Goal: Contribute content: Contribute content

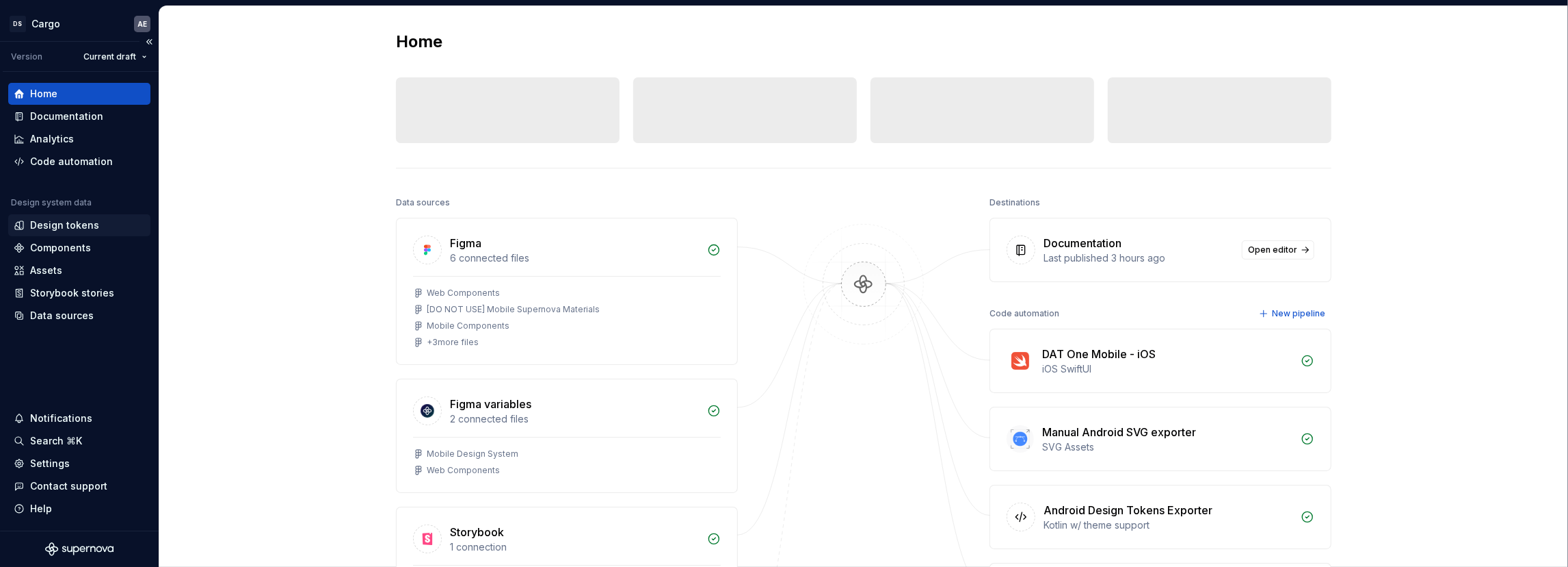
click at [88, 231] on div "Design tokens" at bounding box center [64, 225] width 69 height 13
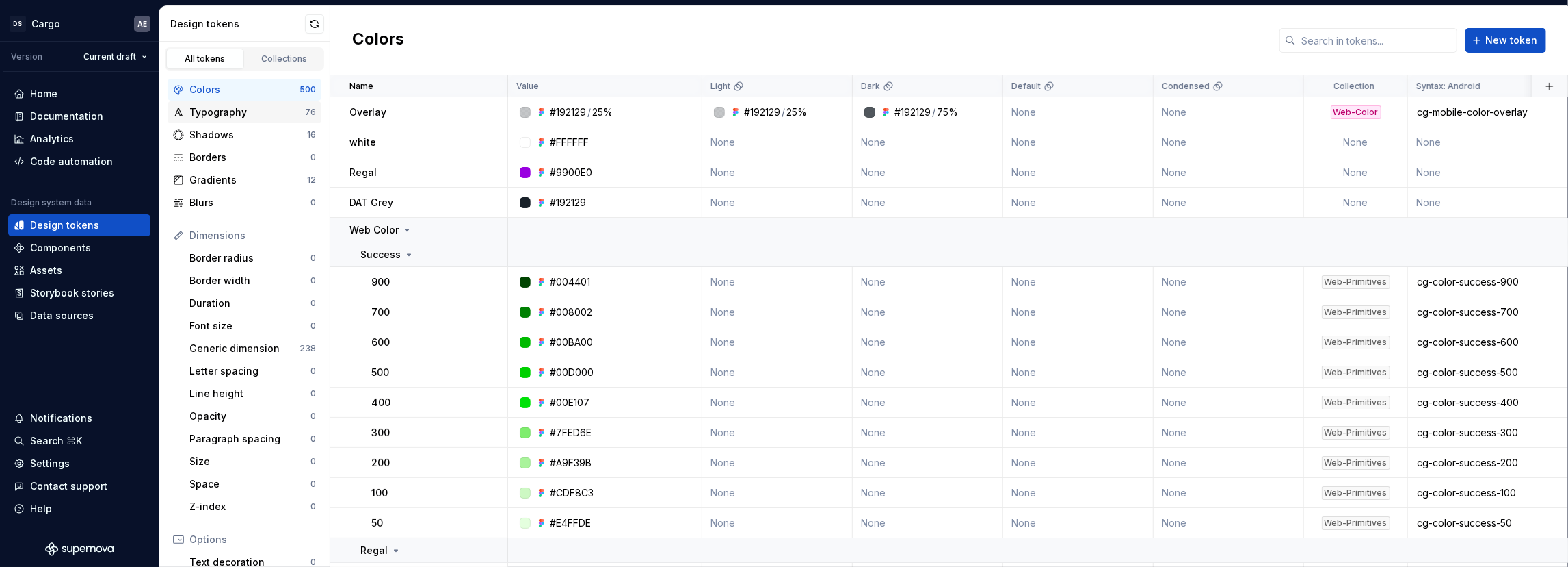
click at [216, 116] on div "Typography" at bounding box center [247, 112] width 115 height 13
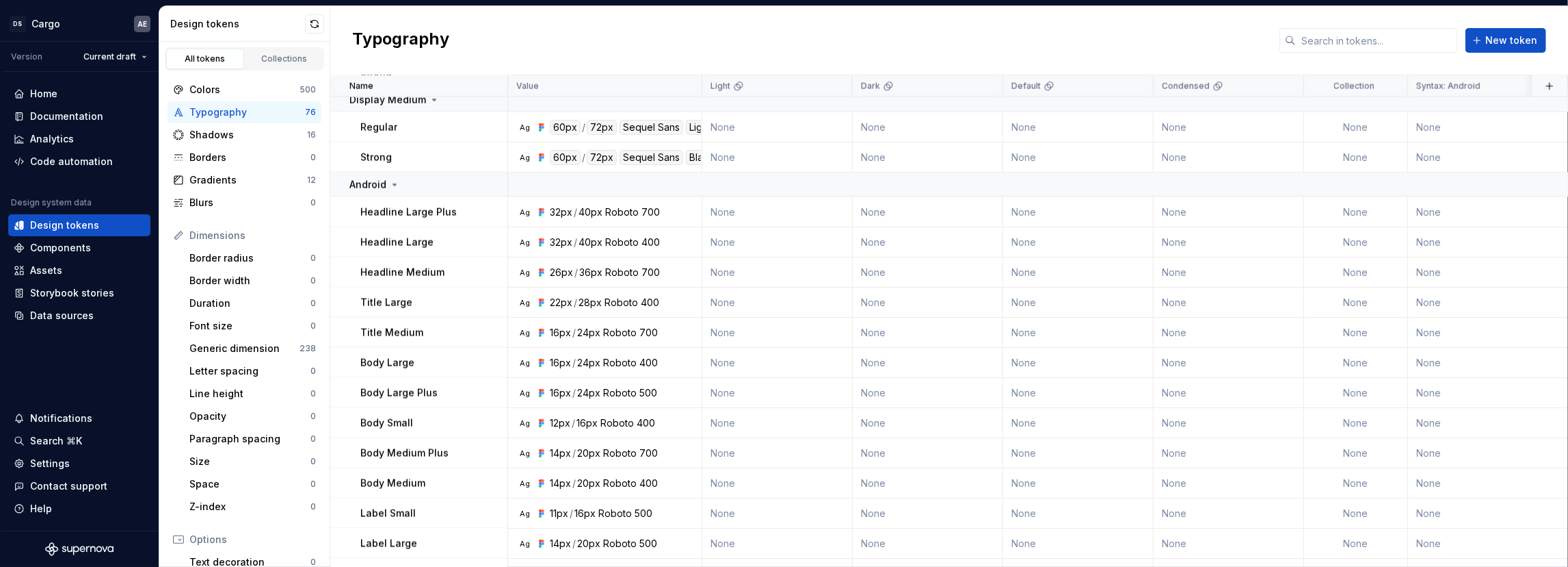
scroll to position [1697, 0]
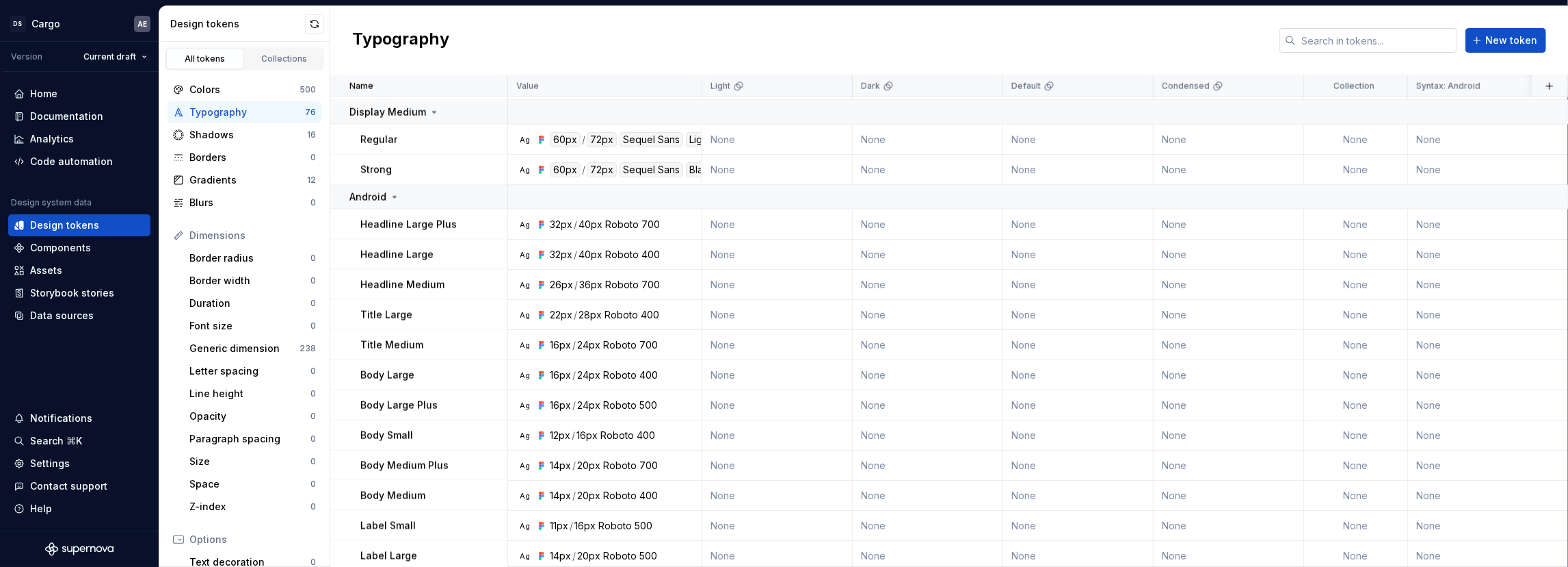
click at [1375, 35] on input "text" at bounding box center [1377, 40] width 162 height 25
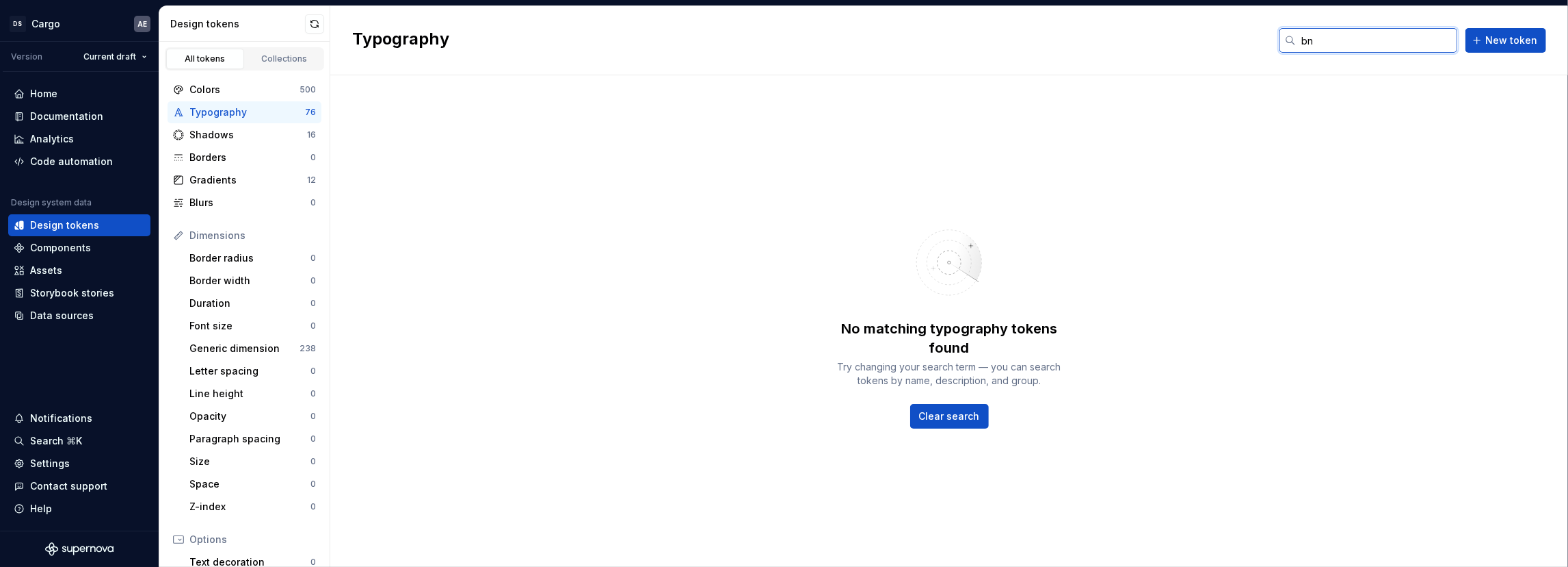
type input "b"
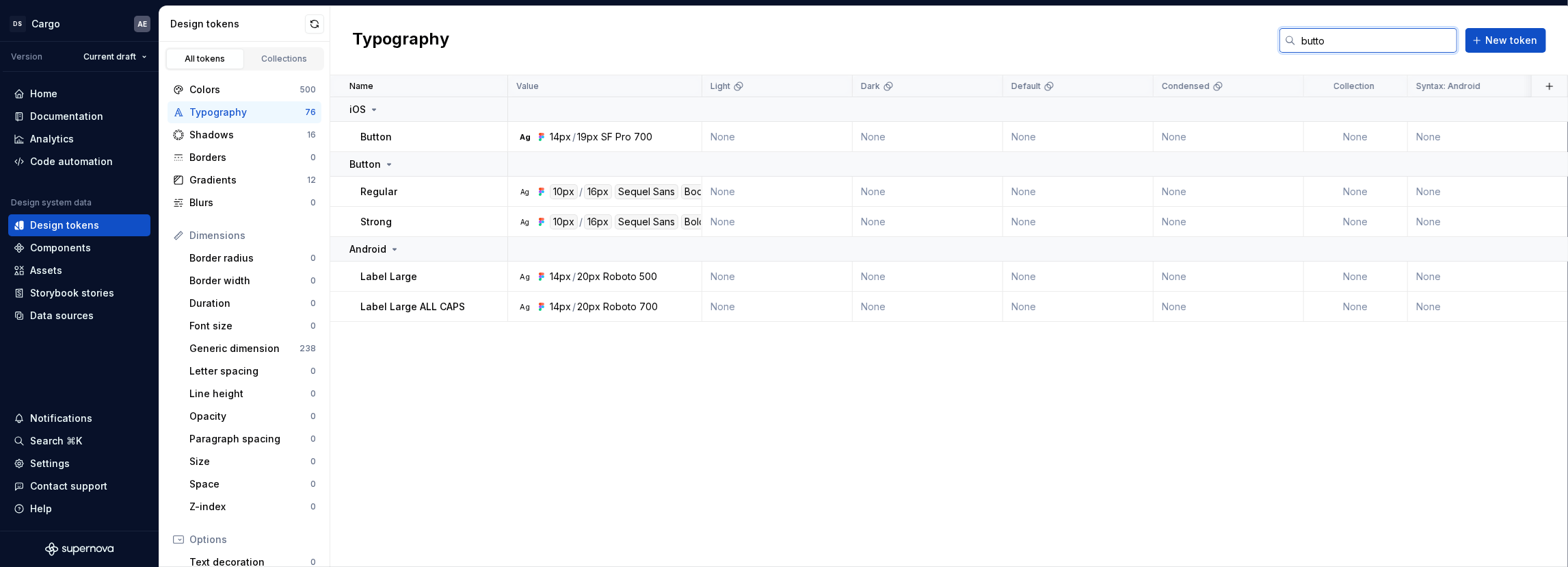
type input "button"
click at [1386, 46] on input "button" at bounding box center [1377, 40] width 162 height 25
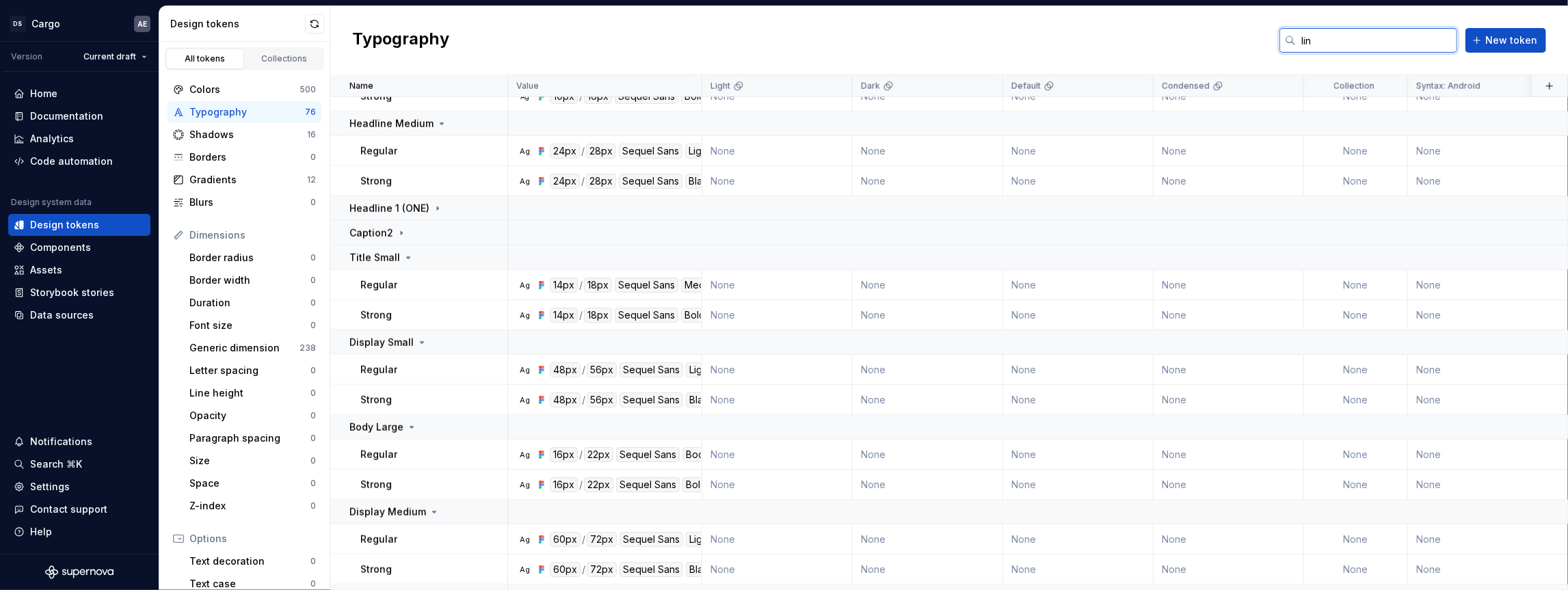
scroll to position [251, 0]
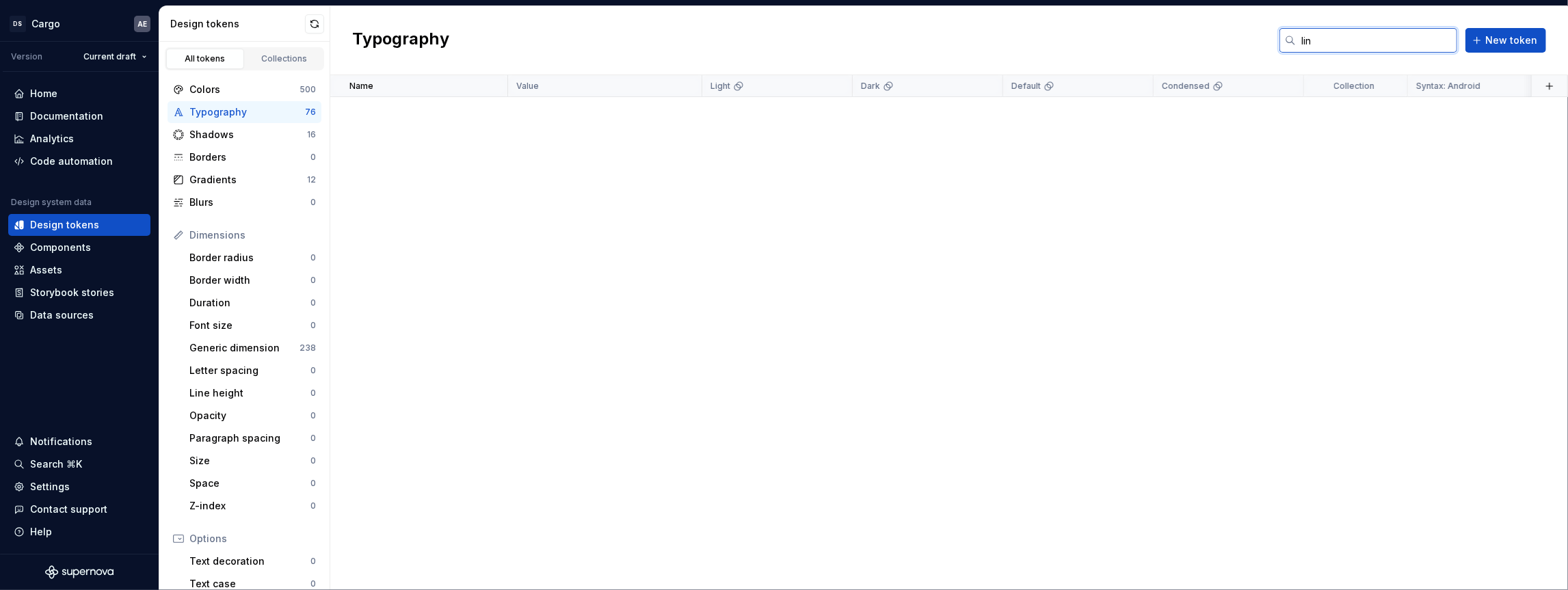
type input "link"
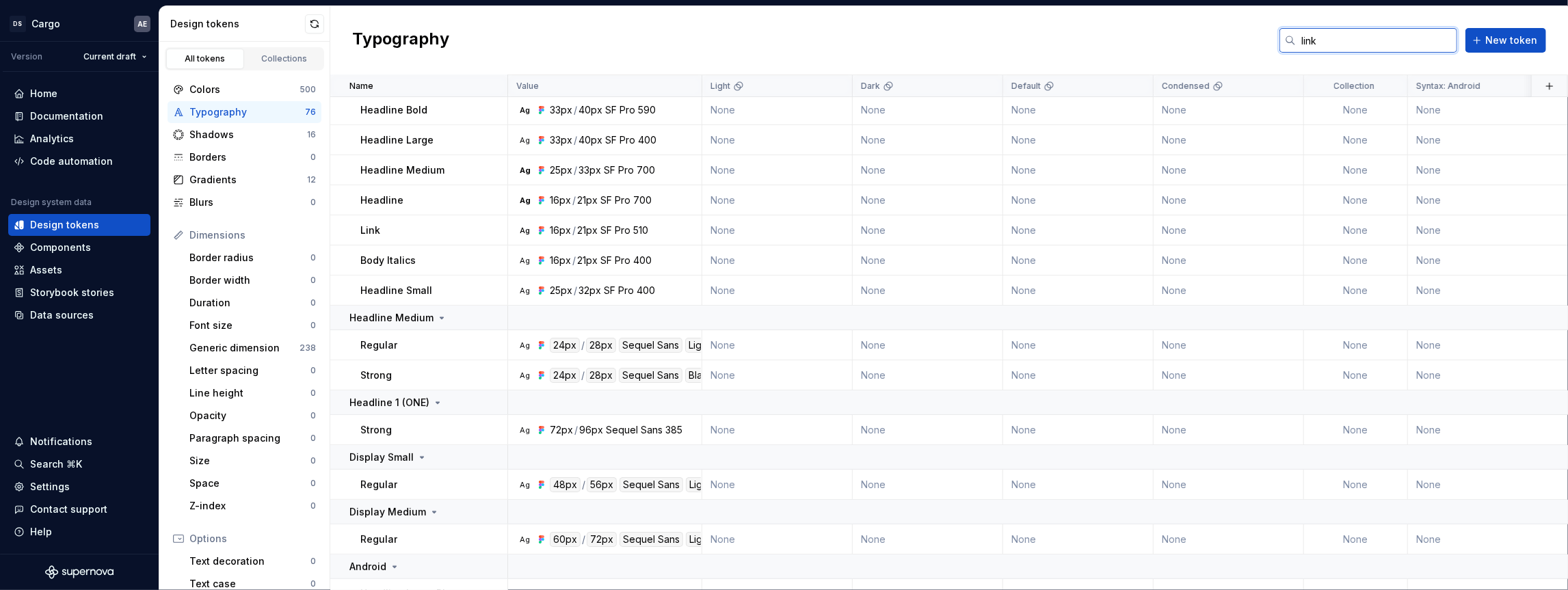
scroll to position [0, 0]
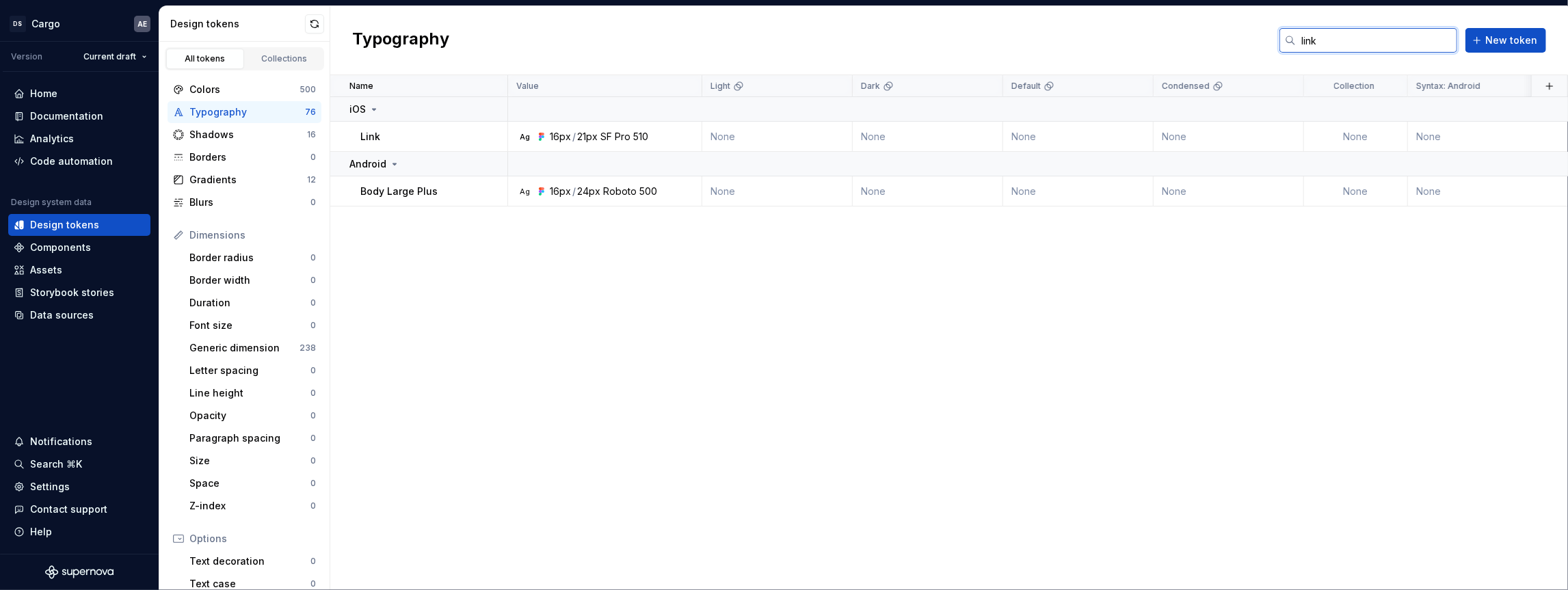
click at [1378, 47] on input "link" at bounding box center [1377, 40] width 162 height 25
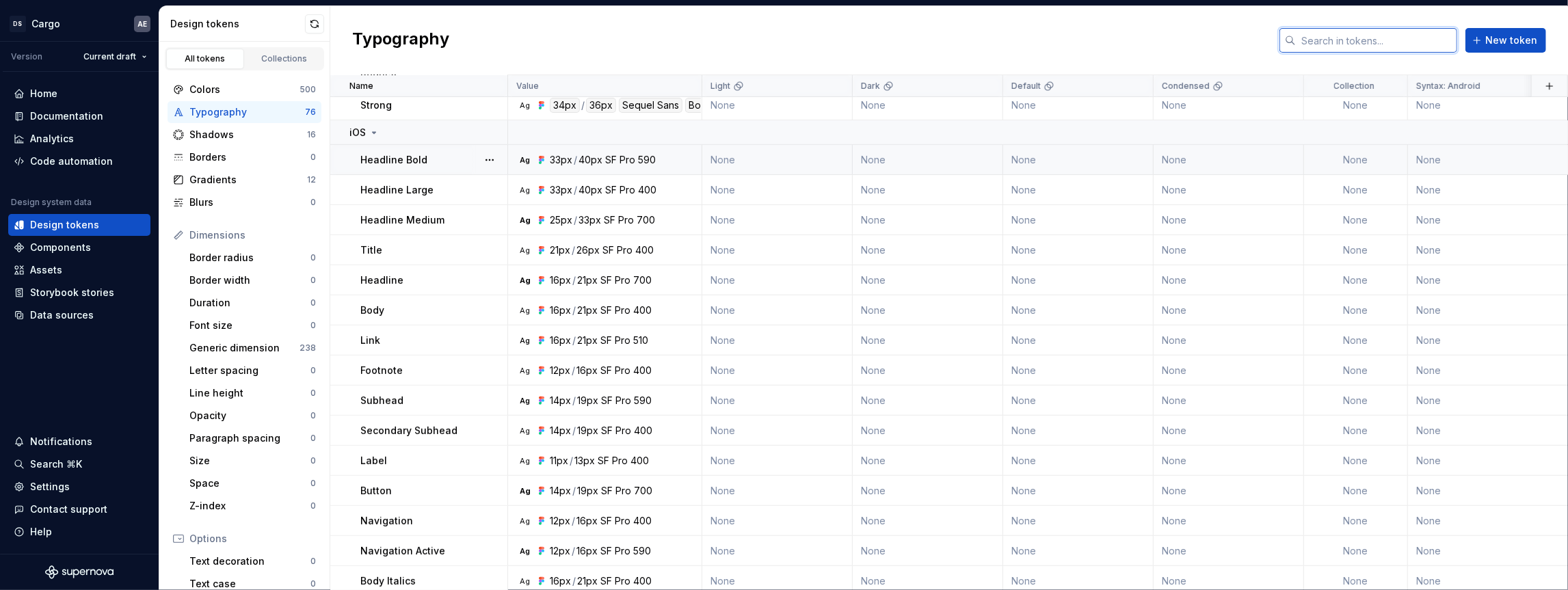
scroll to position [371, 0]
click at [625, 167] on td "Ag 33px / 40px SF Pro 590" at bounding box center [605, 160] width 194 height 30
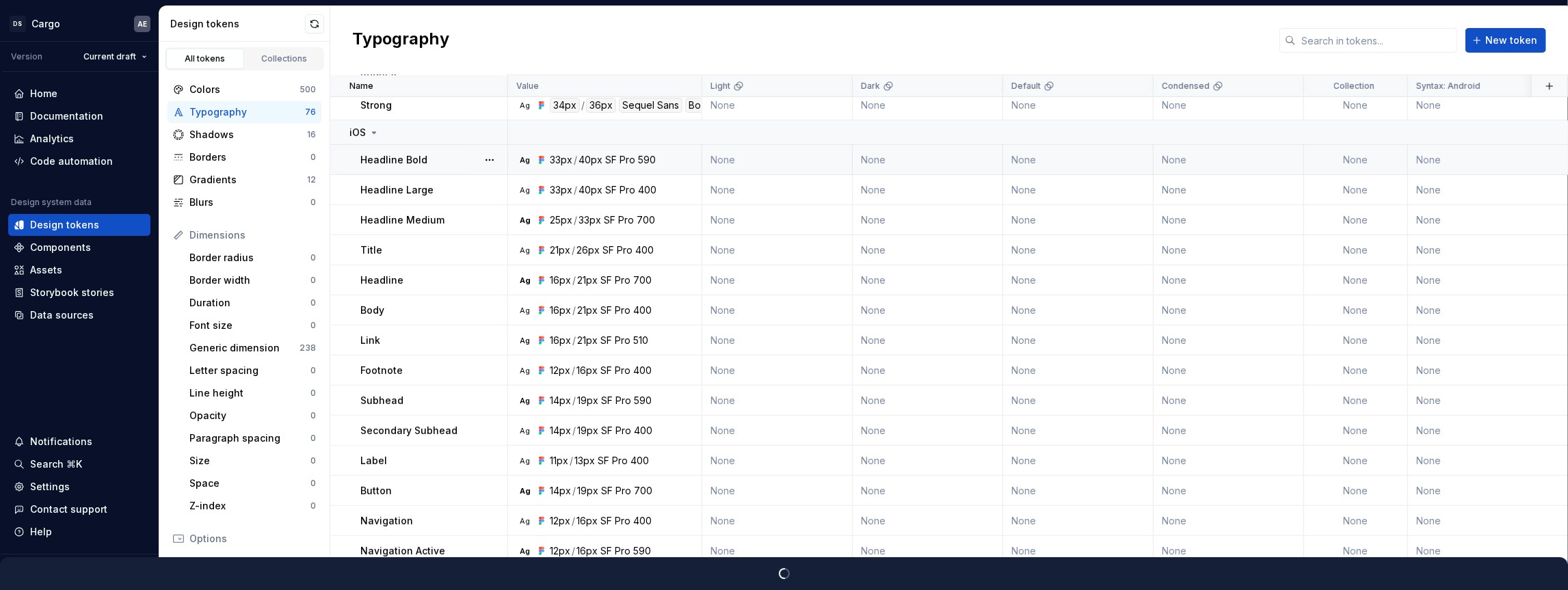
click at [609, 160] on div "SF Pro" at bounding box center [620, 160] width 30 height 13
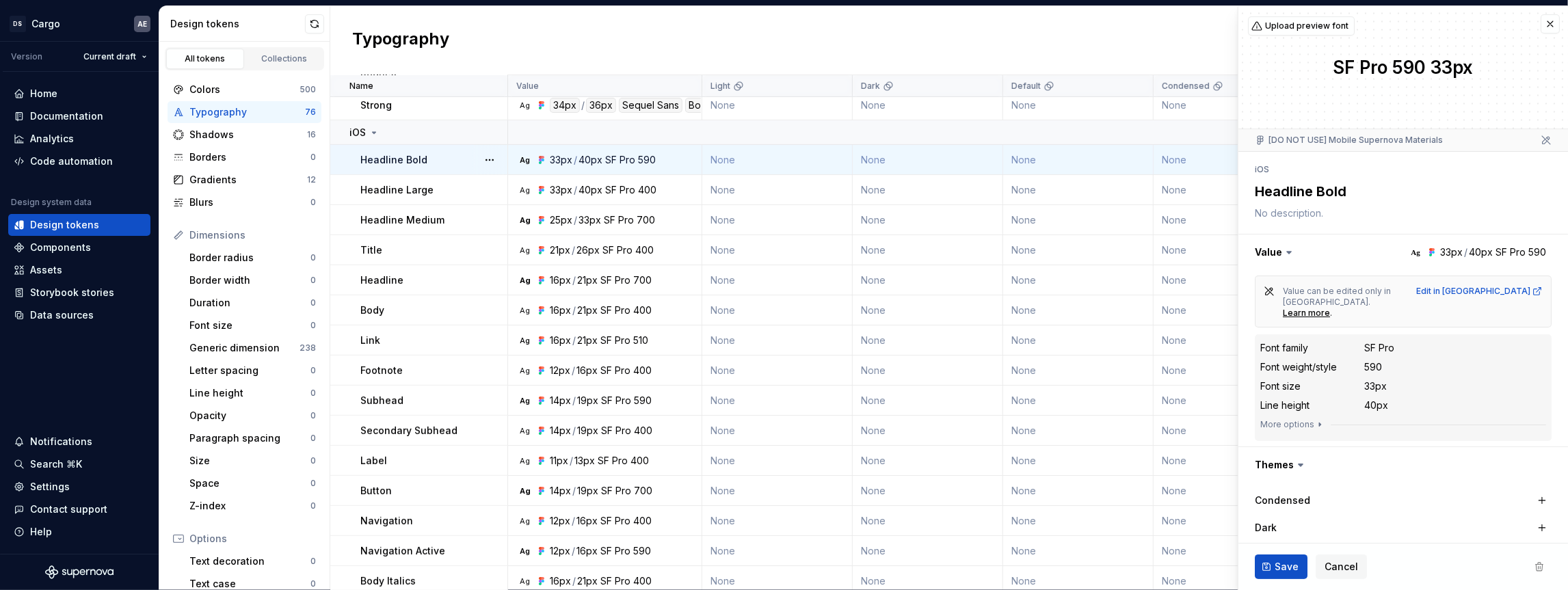
drag, startPoint x: 607, startPoint y: 158, endPoint x: 634, endPoint y: 160, distance: 27.1
click at [634, 160] on div "33px / 40px SF Pro 590" at bounding box center [602, 160] width 106 height 13
drag, startPoint x: 615, startPoint y: 160, endPoint x: 601, endPoint y: 160, distance: 14.0
click at [601, 160] on div "33px / 40px SF Pro 590" at bounding box center [602, 160] width 106 height 13
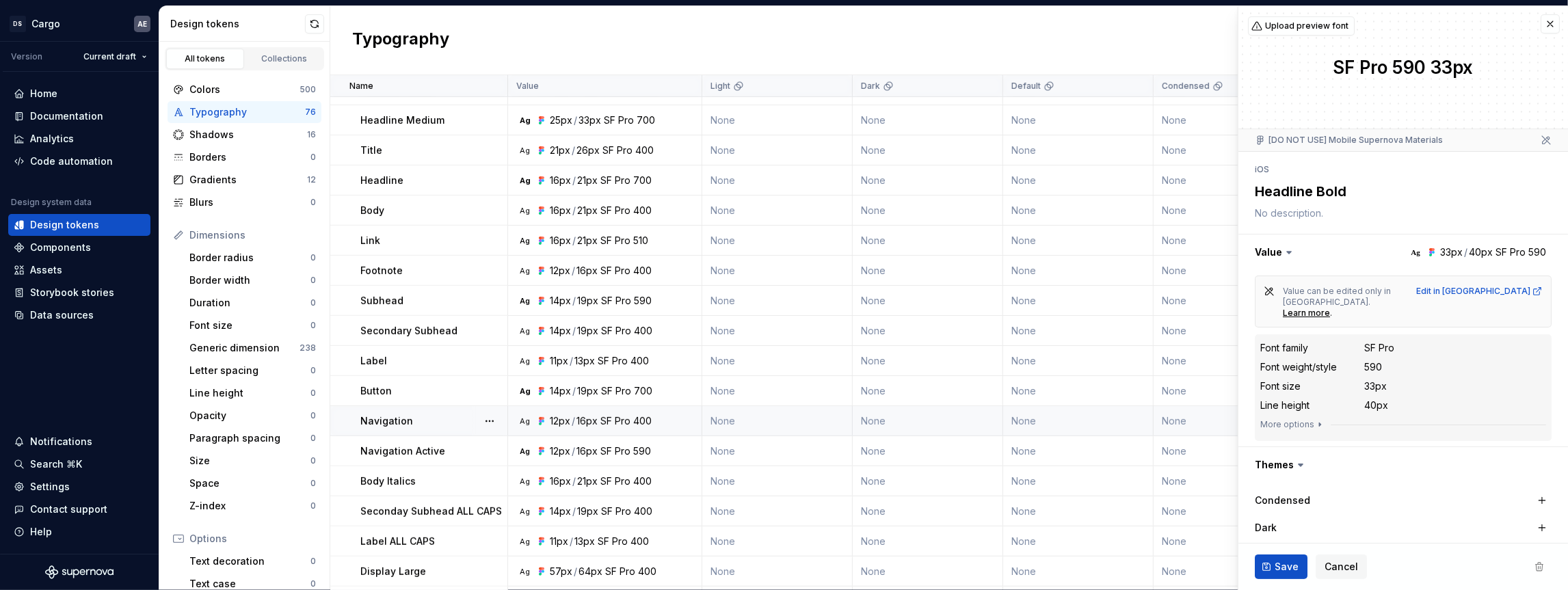
scroll to position [470, 0]
drag, startPoint x: 552, startPoint y: 394, endPoint x: 599, endPoint y: 397, distance: 47.1
click at [599, 397] on div "14px / 19px SF Pro 700" at bounding box center [600, 393] width 103 height 13
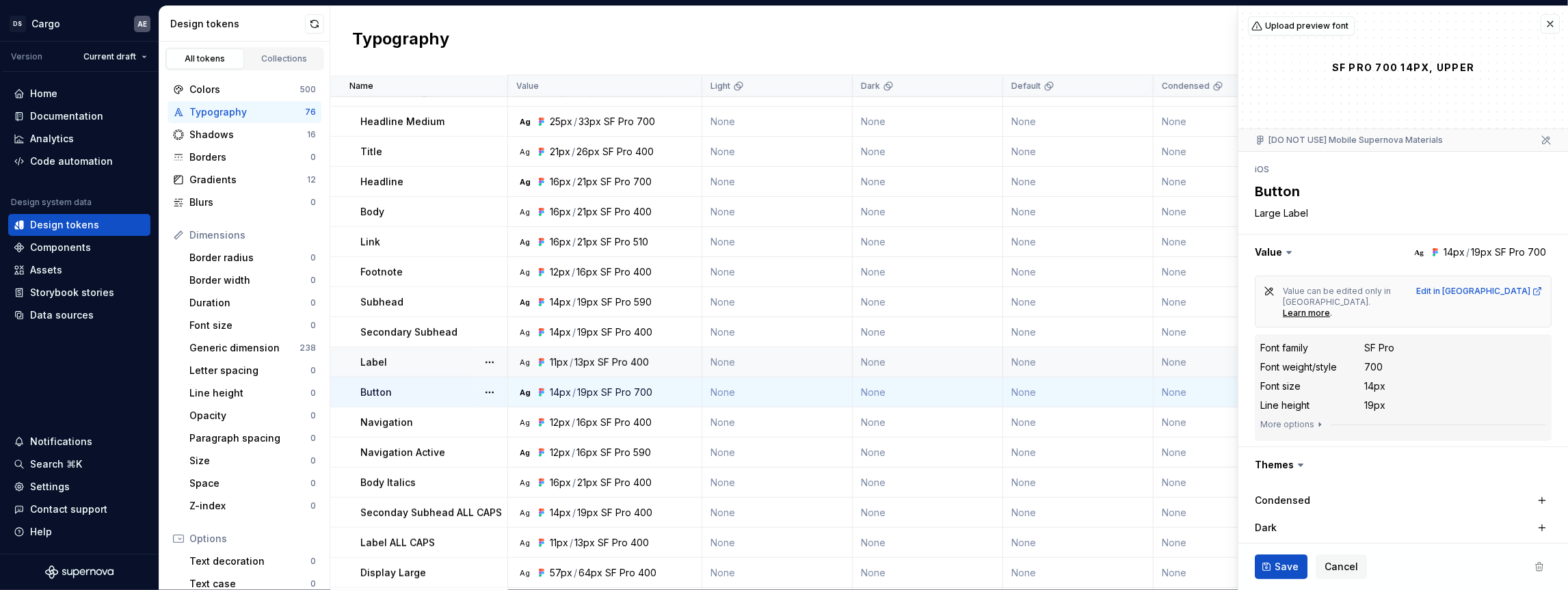
click at [594, 368] on div "11px / 13px SF Pro 400" at bounding box center [598, 363] width 99 height 13
click at [599, 327] on div "14px / 19px SF Pro 400" at bounding box center [600, 332] width 103 height 13
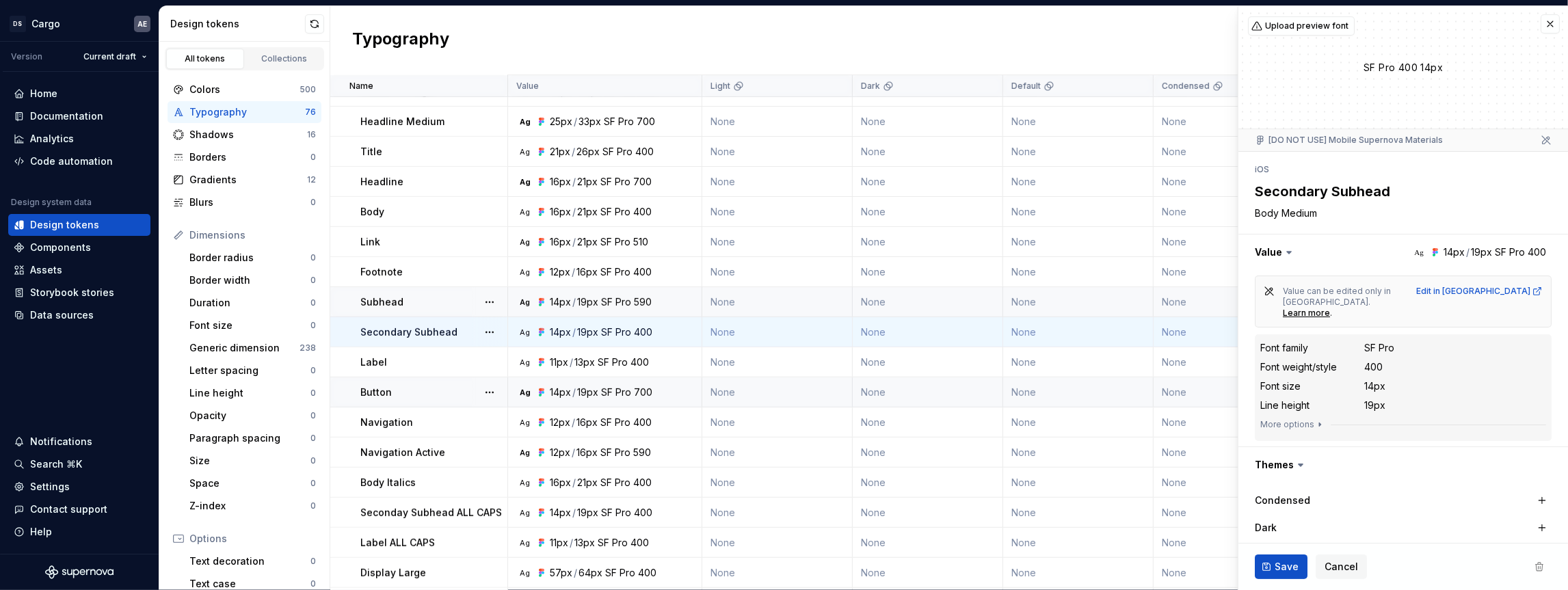
scroll to position [188, 0]
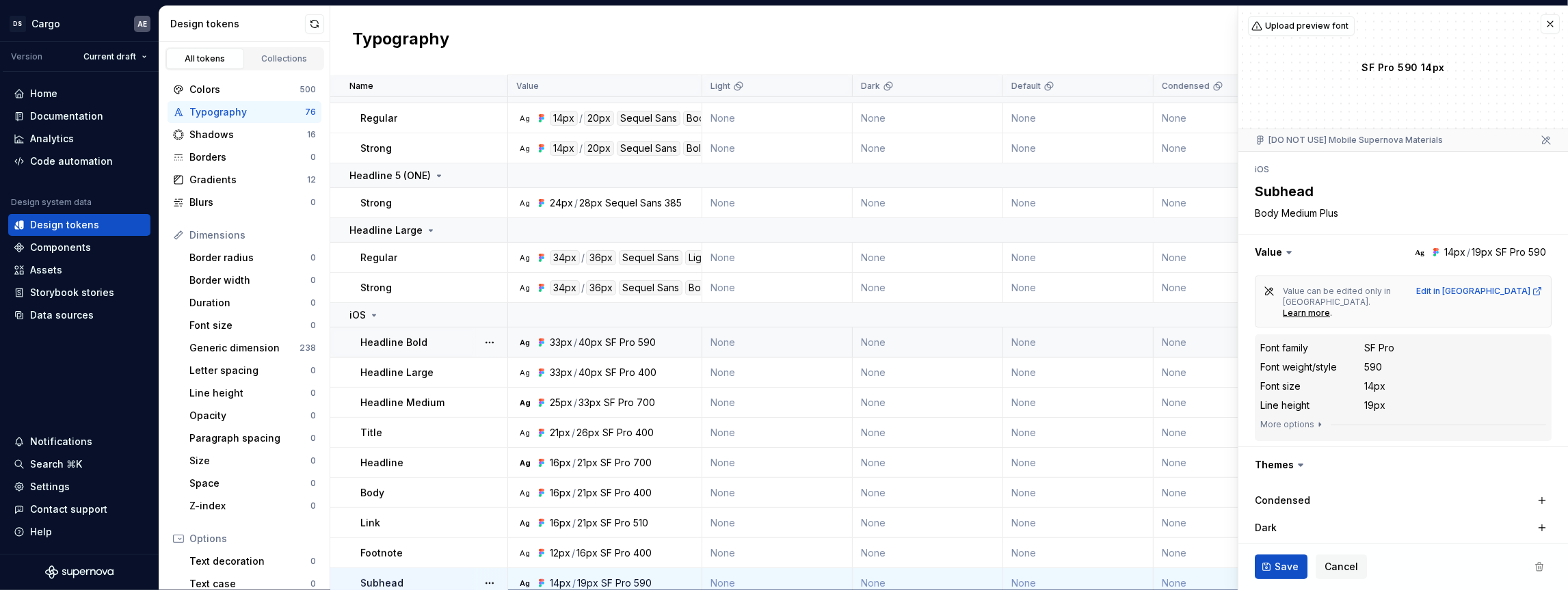
click at [612, 337] on div "SF Pro" at bounding box center [620, 343] width 30 height 13
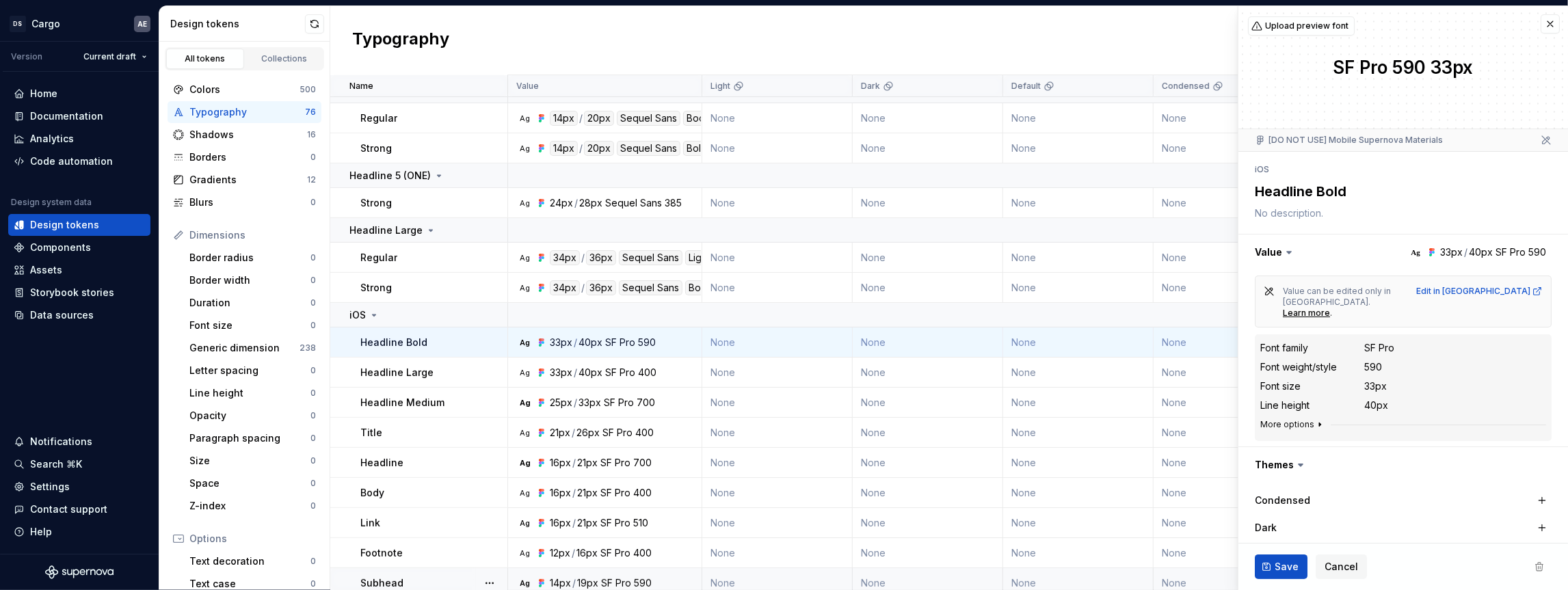
click at [1314, 420] on icon "button" at bounding box center [1319, 424] width 11 height 11
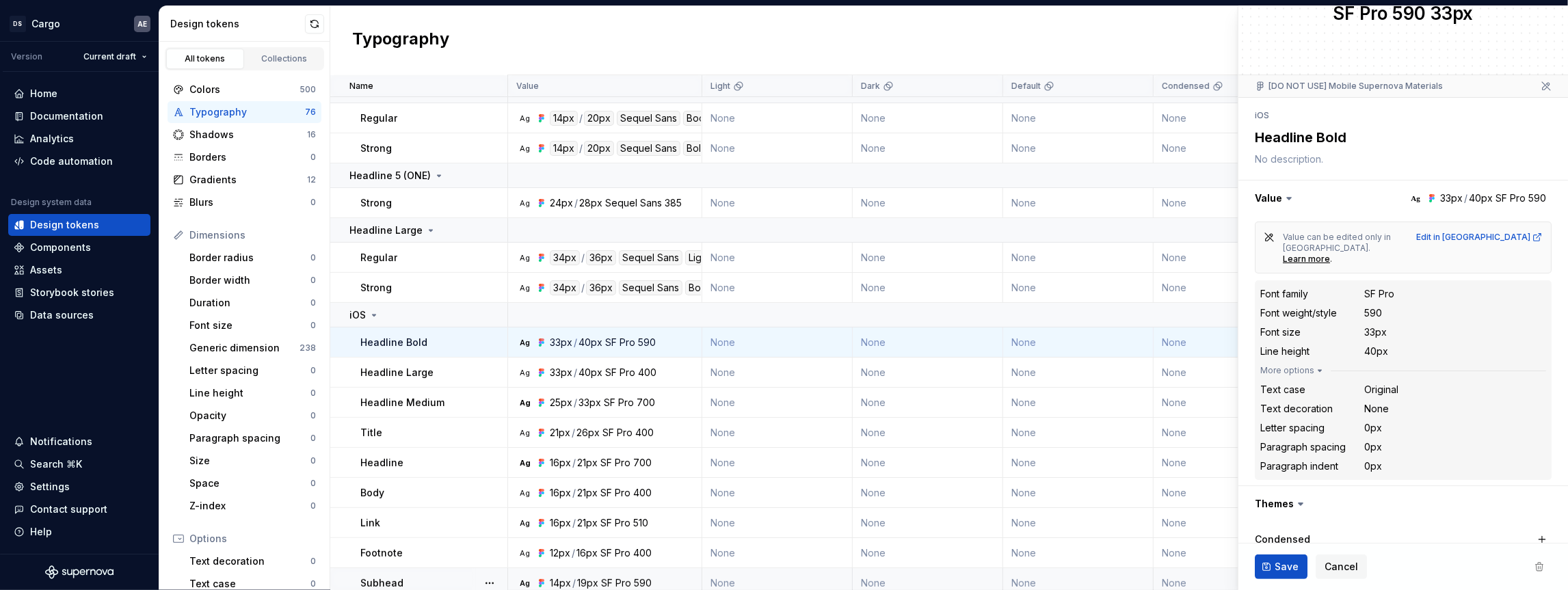
scroll to position [56, 0]
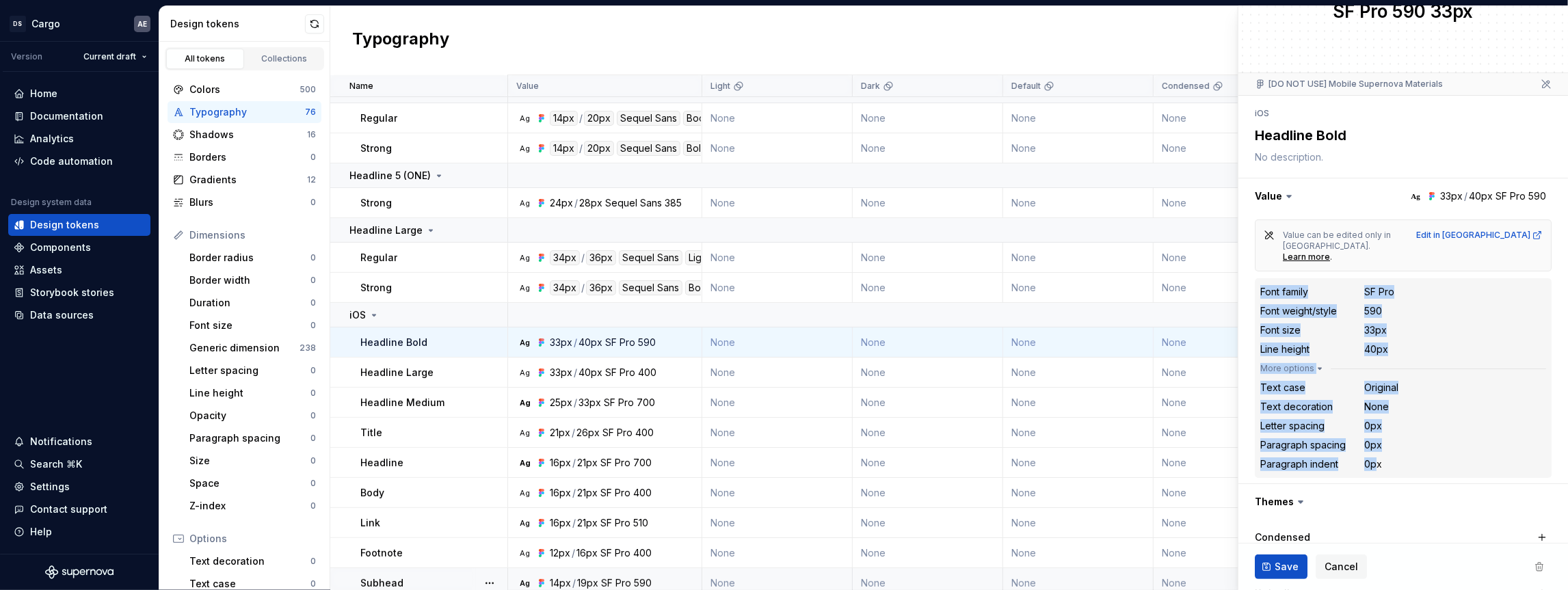
drag, startPoint x: 1261, startPoint y: 278, endPoint x: 1374, endPoint y: 457, distance: 211.7
click at [1374, 457] on div "Font family SF Pro Font weight/style 590 Font size 33px Line height 40px More o…" at bounding box center [1403, 378] width 286 height 189
click at [1425, 420] on dd "0px" at bounding box center [1454, 426] width 182 height 13
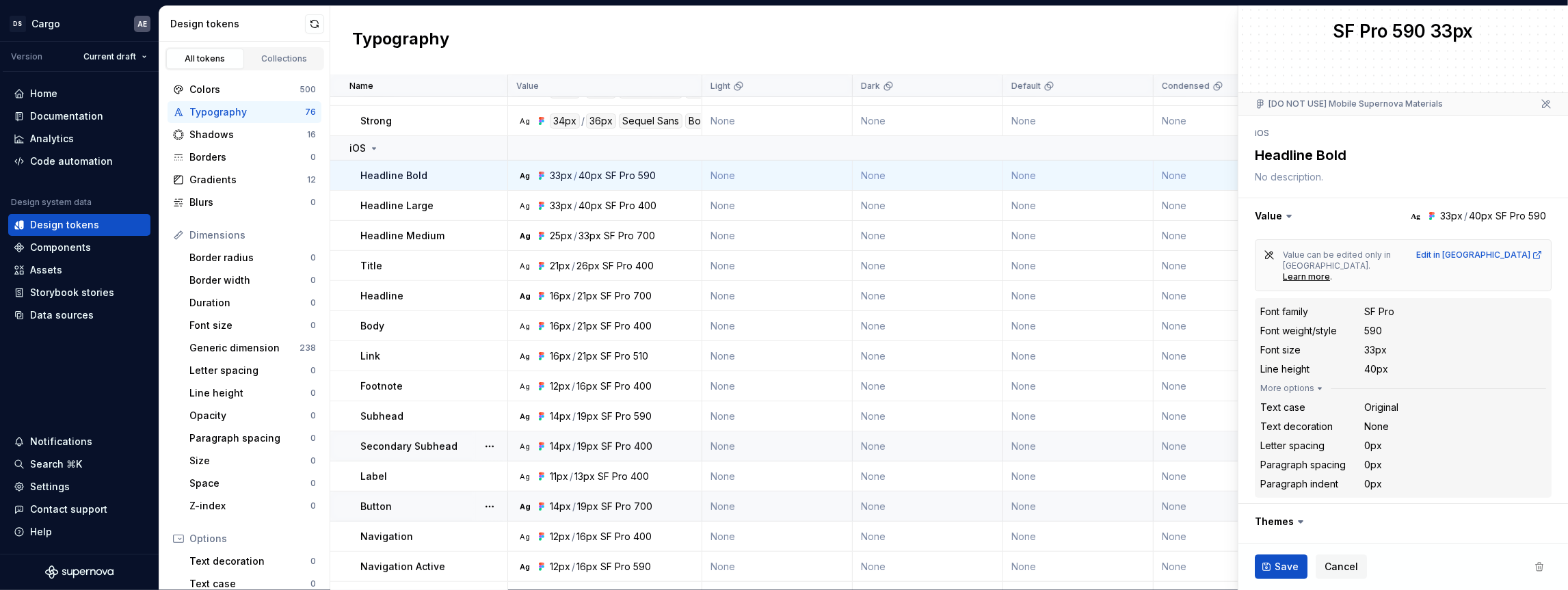
scroll to position [33, 0]
drag, startPoint x: 1375, startPoint y: 304, endPoint x: 1405, endPoint y: 304, distance: 30.0
click at [1405, 307] on div "Font family SF Pro" at bounding box center [1403, 315] width 286 height 16
click at [1405, 309] on dd "SF Pro" at bounding box center [1454, 316] width 182 height 13
drag, startPoint x: 1403, startPoint y: 304, endPoint x: 1351, endPoint y: 303, distance: 52.0
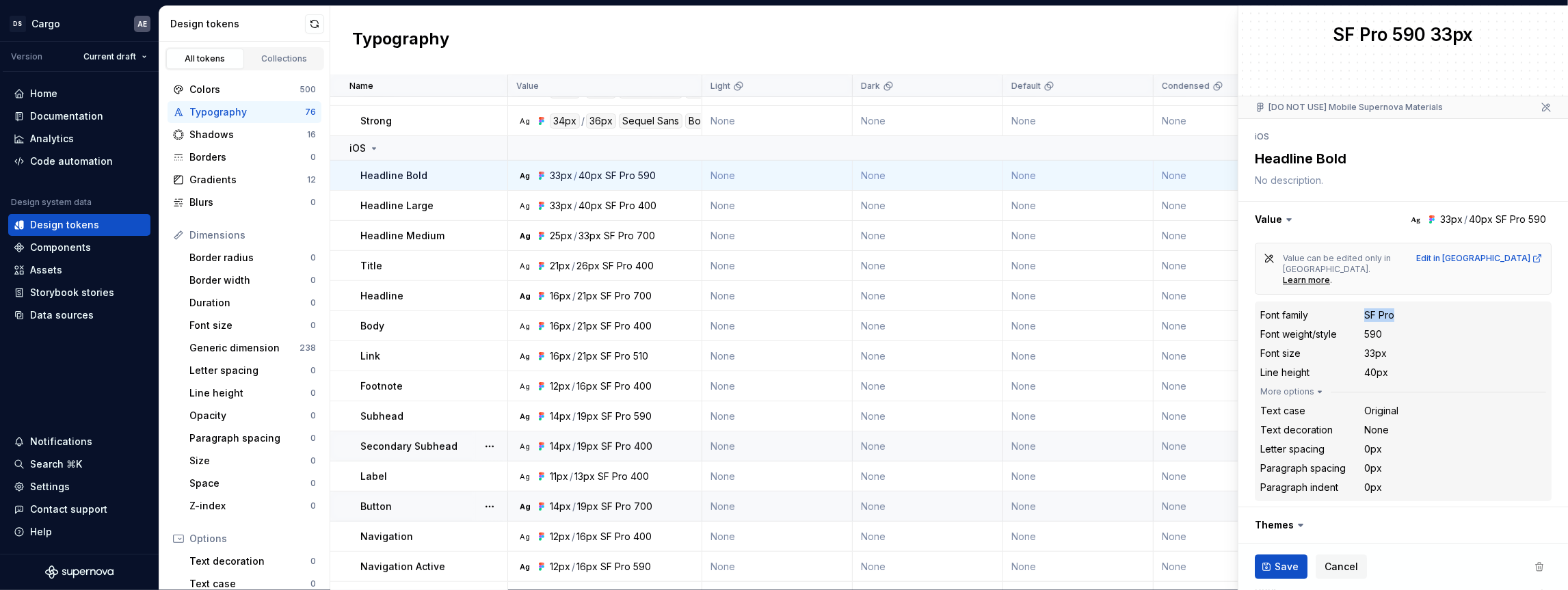
click at [1351, 307] on div "Font family SF Pro" at bounding box center [1403, 315] width 286 height 16
click at [1357, 309] on dt "Font family" at bounding box center [1312, 316] width 104 height 13
drag, startPoint x: 1374, startPoint y: 303, endPoint x: 1396, endPoint y: 304, distance: 22.0
click at [1396, 307] on div "Font family SF Pro" at bounding box center [1403, 315] width 286 height 16
click at [373, 143] on icon at bounding box center [373, 148] width 11 height 11
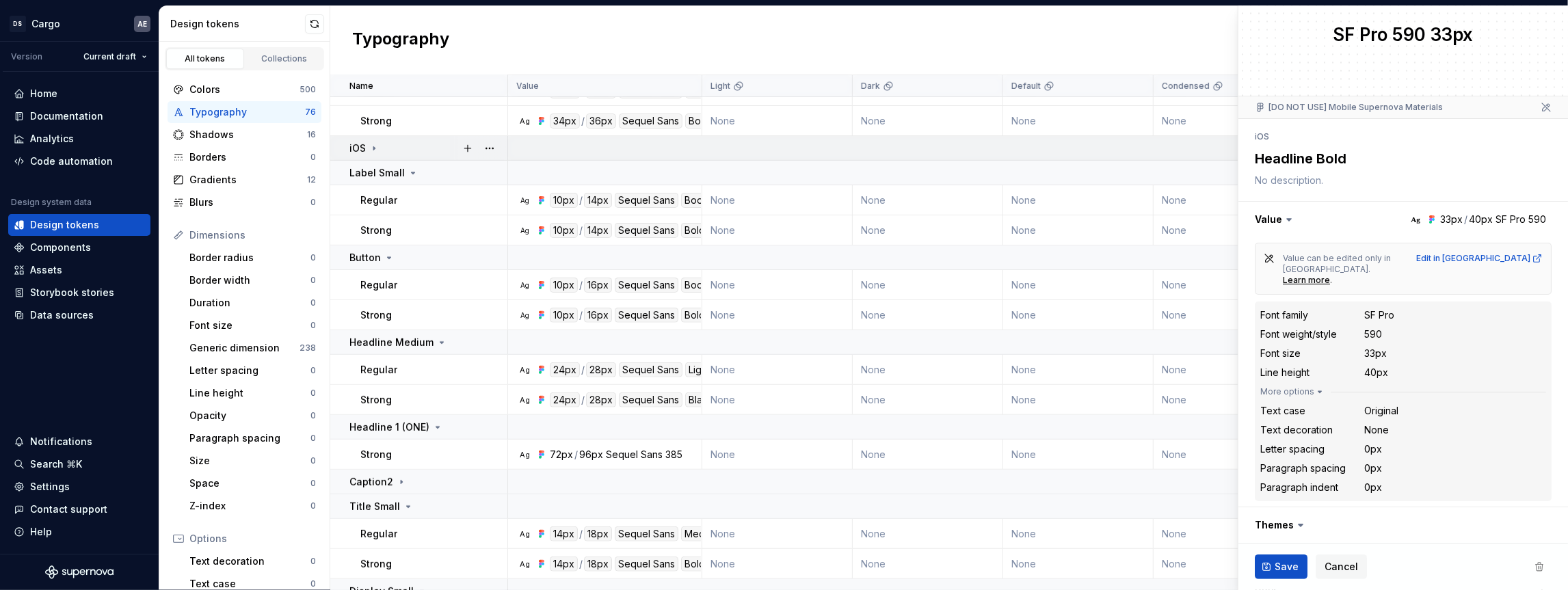
click at [376, 149] on icon at bounding box center [373, 148] width 11 height 11
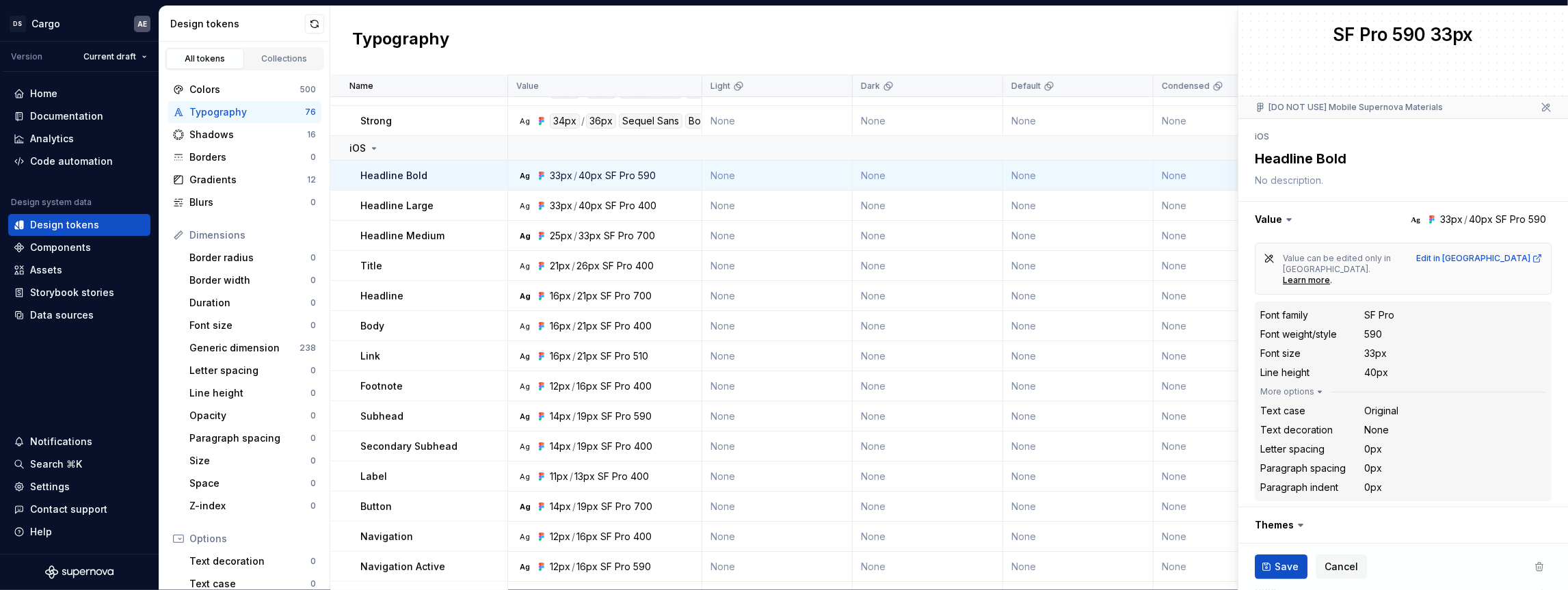
click at [1370, 309] on div "SF Pro" at bounding box center [1378, 316] width 30 height 13
click at [1393, 309] on div "SF Pro" at bounding box center [1378, 316] width 30 height 13
click at [372, 148] on icon at bounding box center [373, 148] width 11 height 11
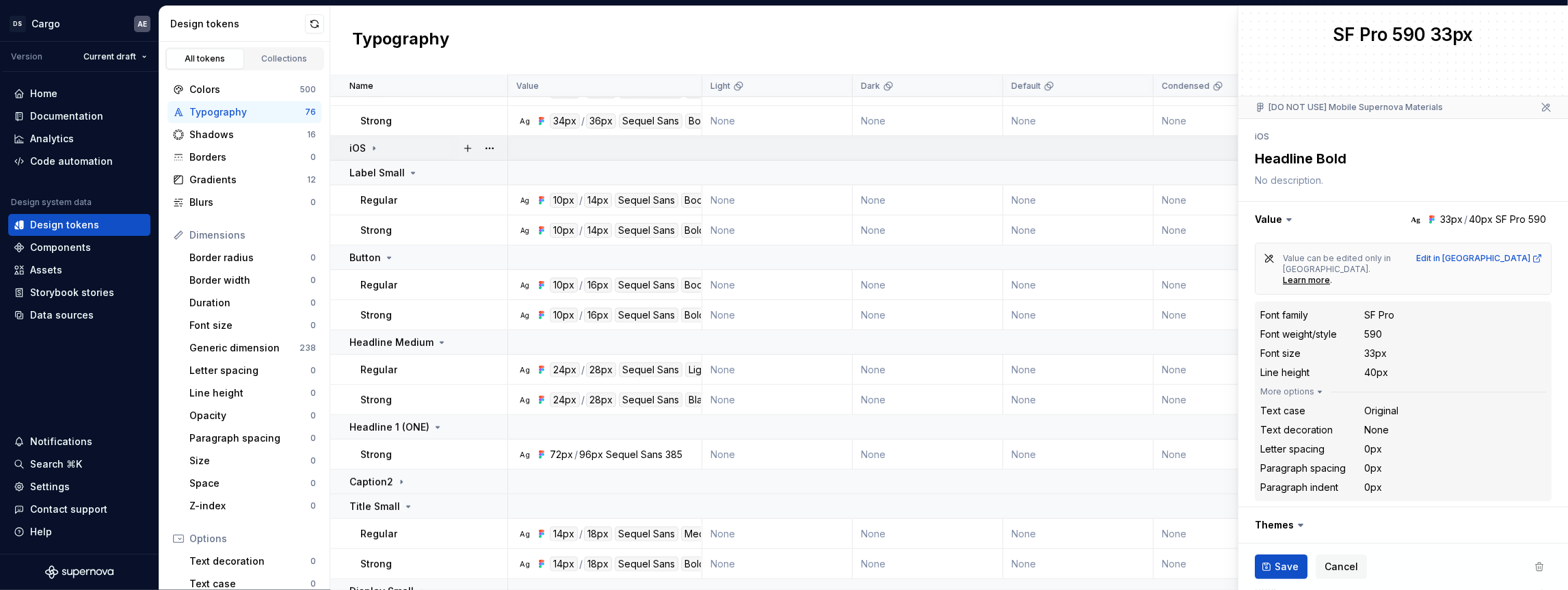
click at [373, 145] on icon at bounding box center [373, 148] width 11 height 11
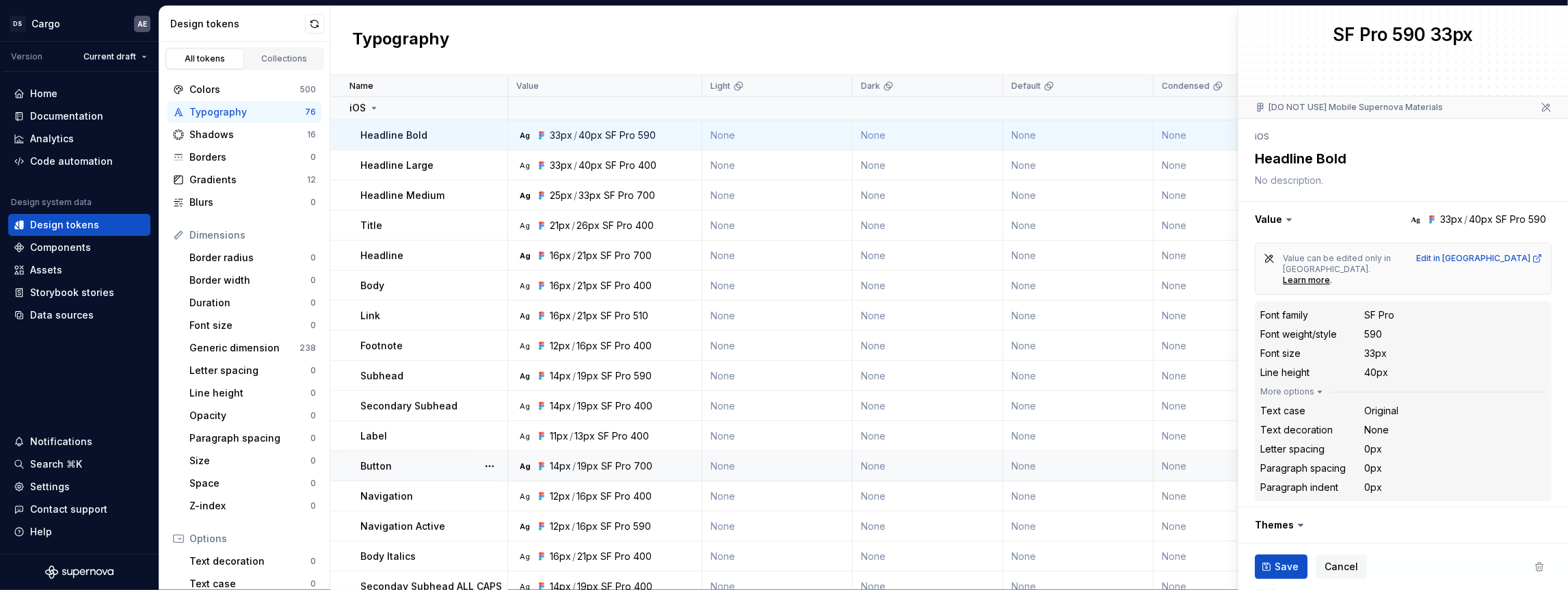
scroll to position [345, 0]
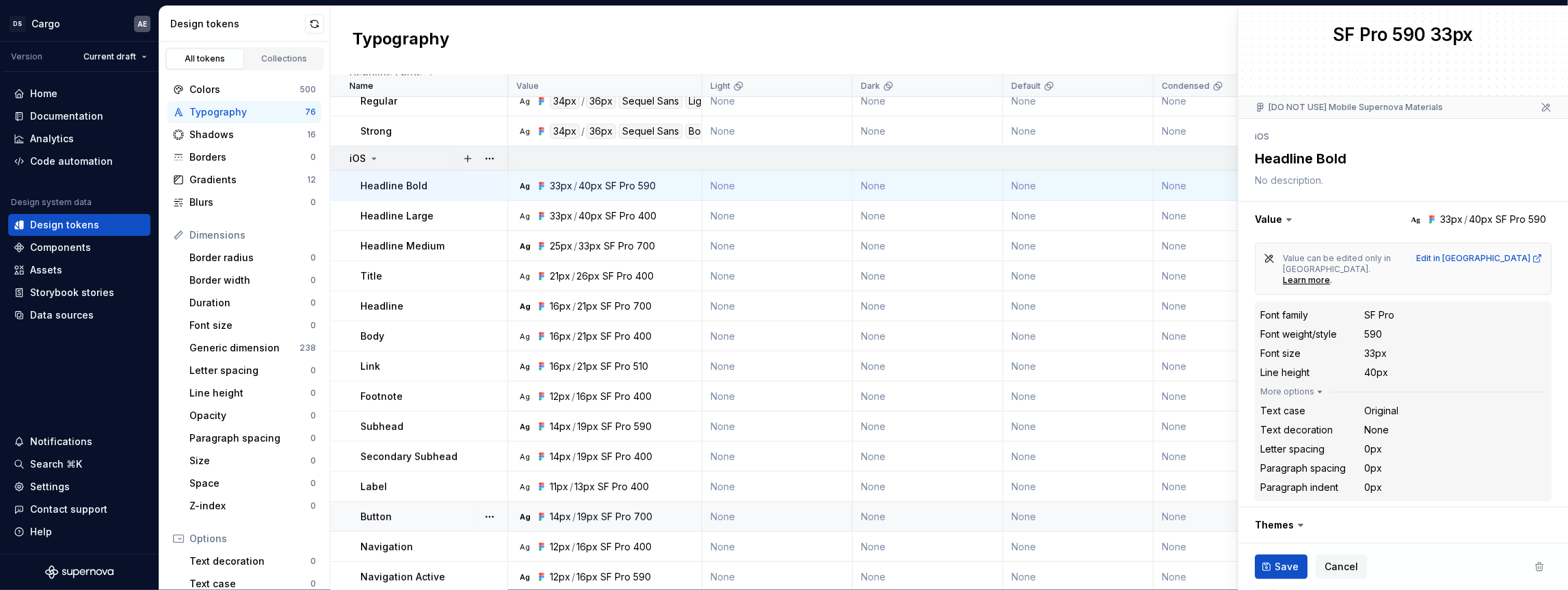
click at [372, 158] on icon at bounding box center [374, 158] width 4 height 1
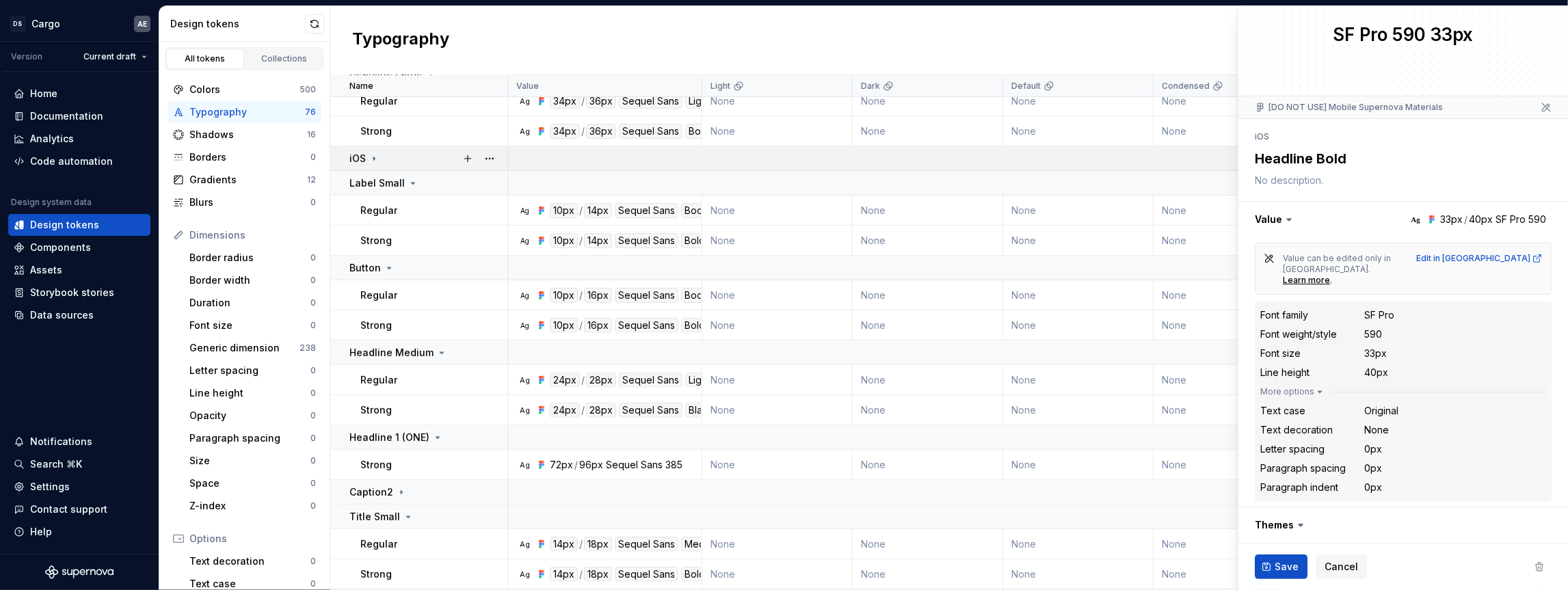
click at [377, 160] on icon at bounding box center [373, 158] width 11 height 11
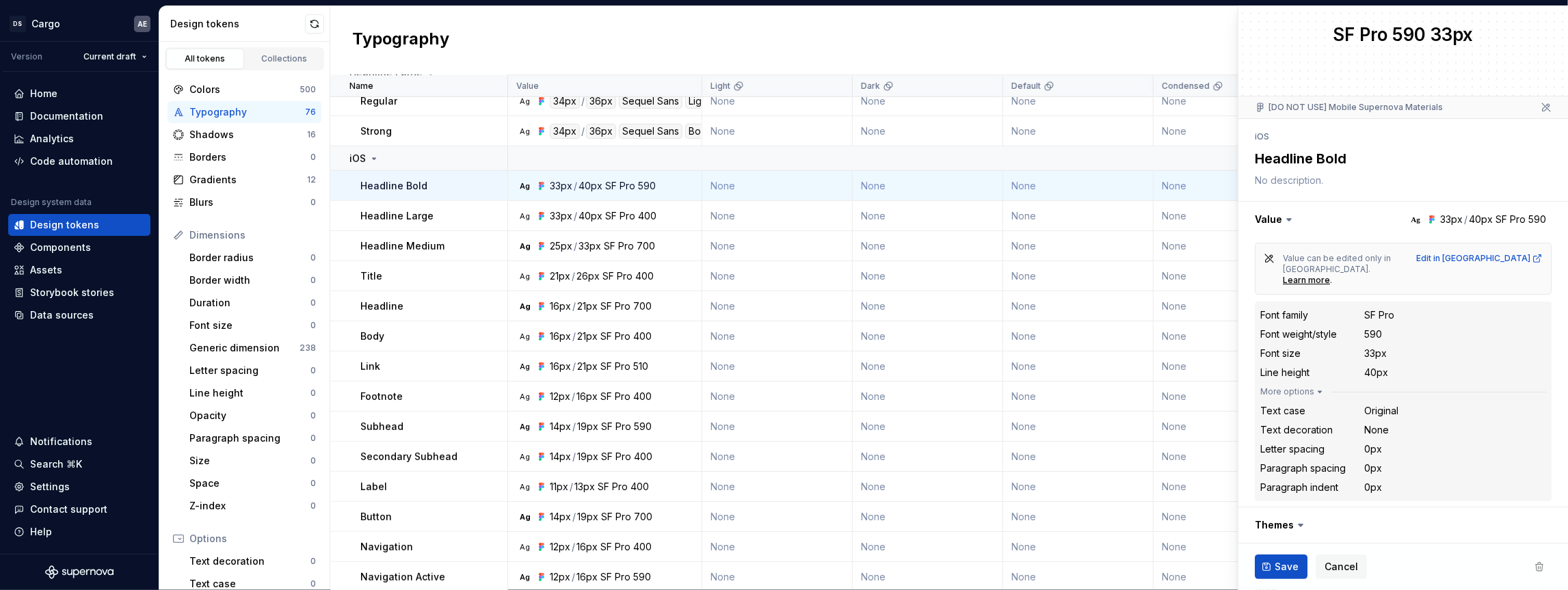
click at [1141, 32] on div "Typography New token" at bounding box center [948, 40] width 1237 height 69
type textarea "*"
click at [1060, 50] on div "Typography New token" at bounding box center [948, 40] width 1237 height 69
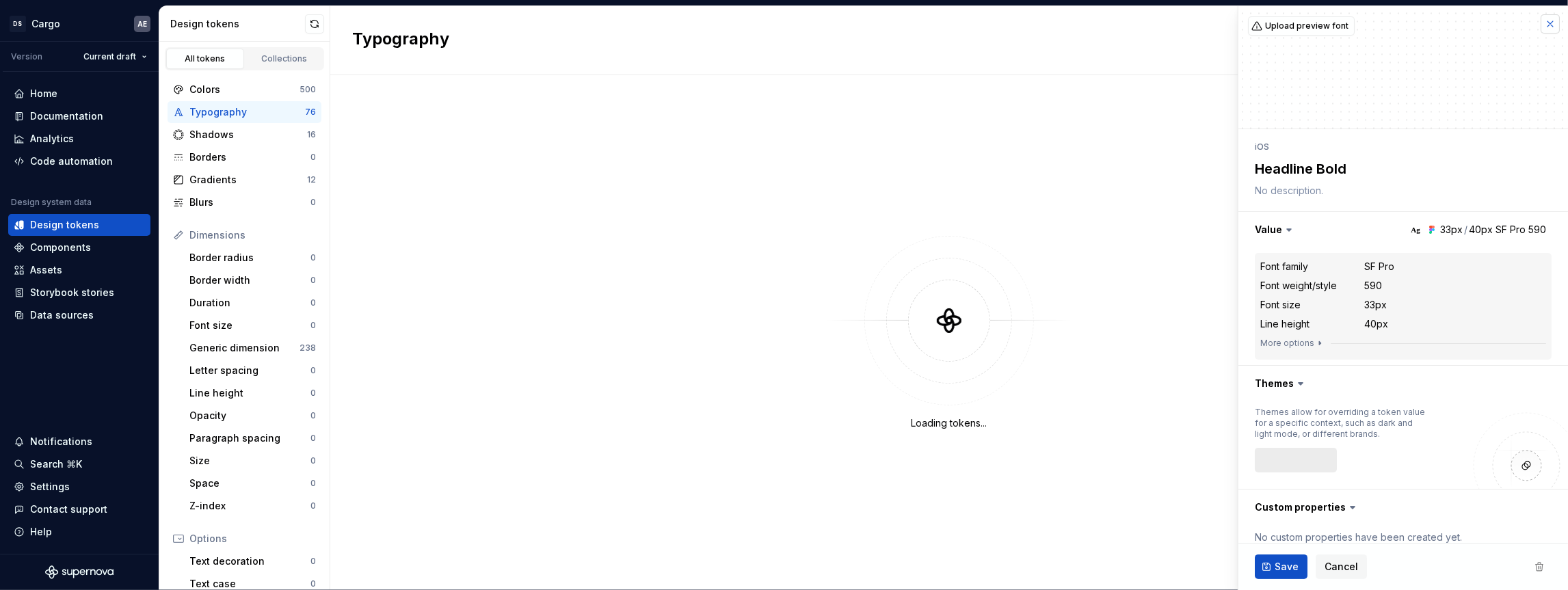
click at [1540, 21] on button "button" at bounding box center [1550, 24] width 19 height 19
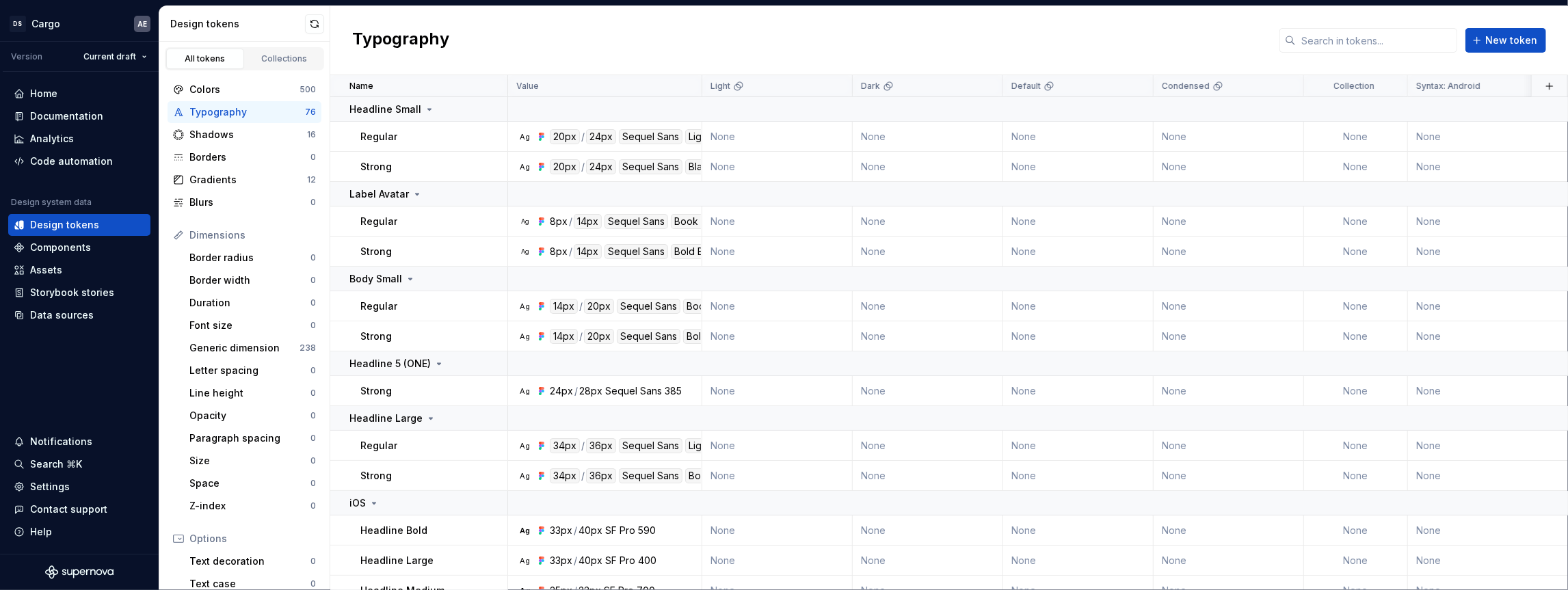
drag, startPoint x: 465, startPoint y: 244, endPoint x: 569, endPoint y: 38, distance: 230.8
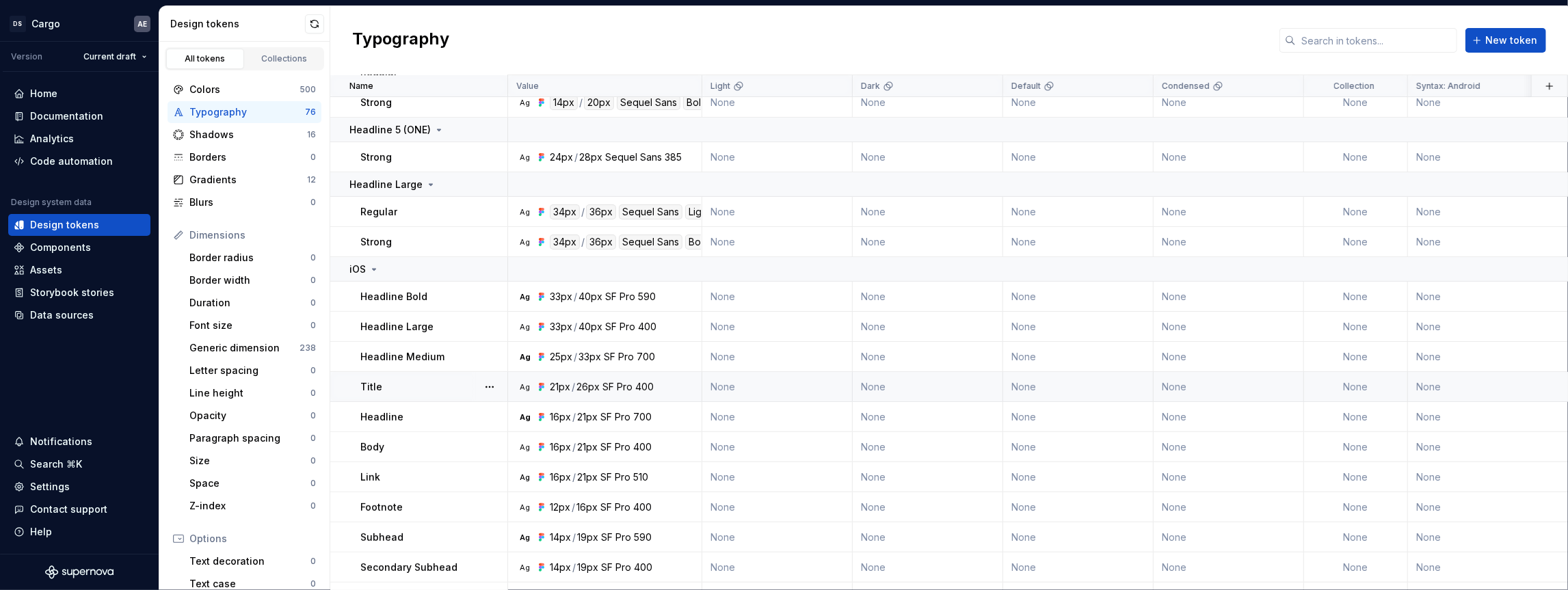
scroll to position [288, 0]
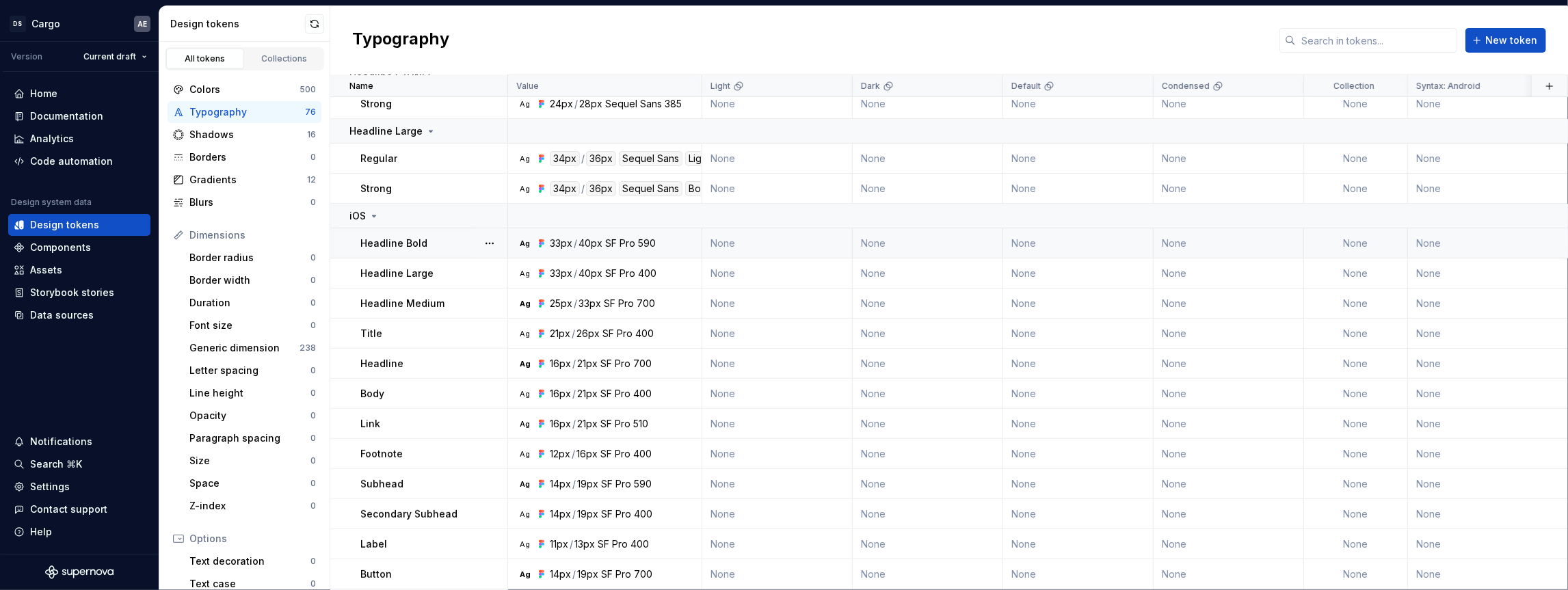
click at [458, 240] on div "Headline Bold" at bounding box center [434, 244] width 146 height 13
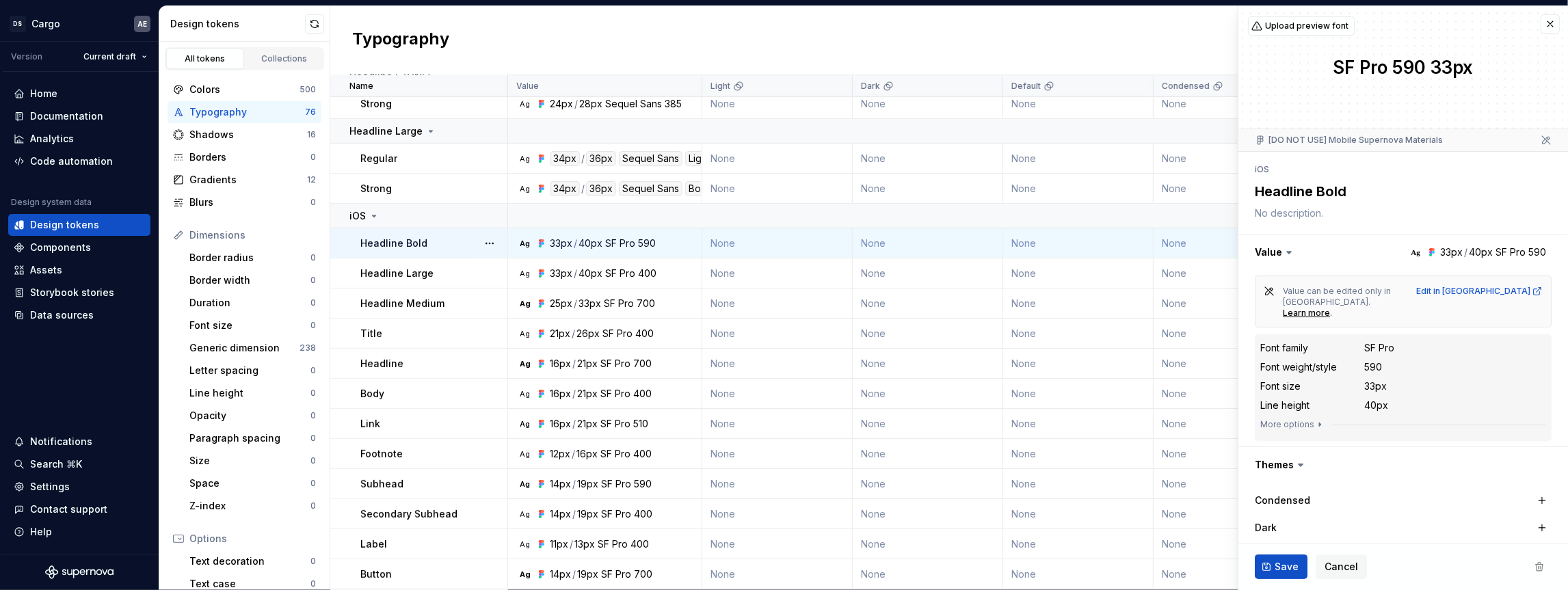
click at [614, 39] on div "Typography New token" at bounding box center [948, 40] width 1237 height 69
click at [1314, 420] on icon "button" at bounding box center [1319, 424] width 11 height 11
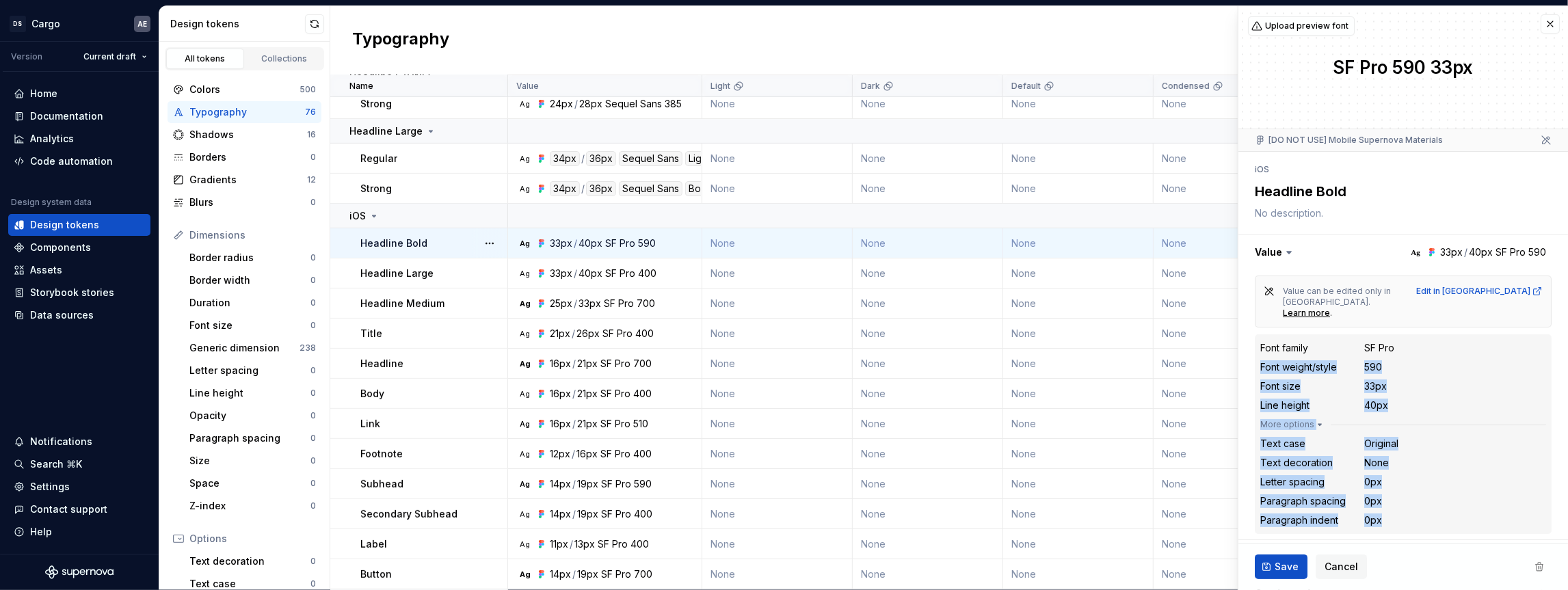
drag, startPoint x: 1260, startPoint y: 357, endPoint x: 1400, endPoint y: 502, distance: 201.6
click at [1400, 502] on div "Font family SF Pro Font weight/style 590 Font size 33px Line height 40px More o…" at bounding box center [1403, 434] width 286 height 189
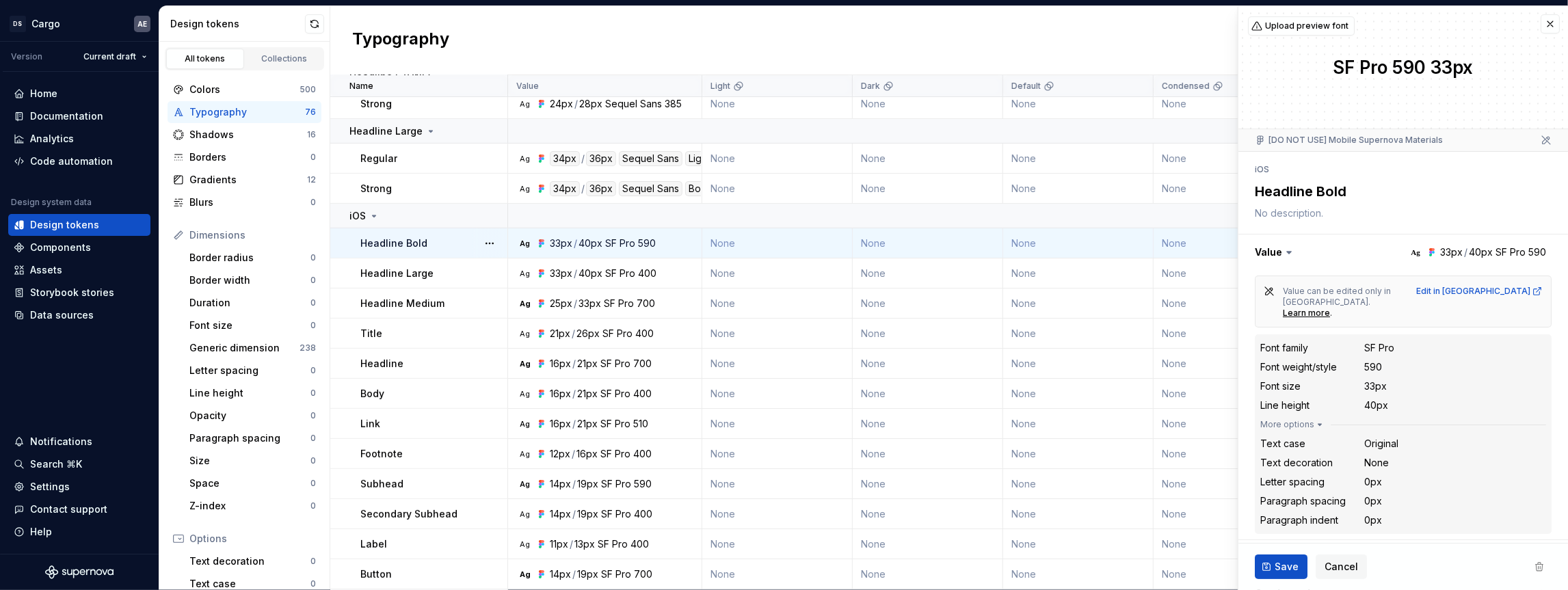
click at [1400, 514] on dd "0px" at bounding box center [1454, 521] width 182 height 13
type textarea "*"
